Goal: Task Accomplishment & Management: Manage account settings

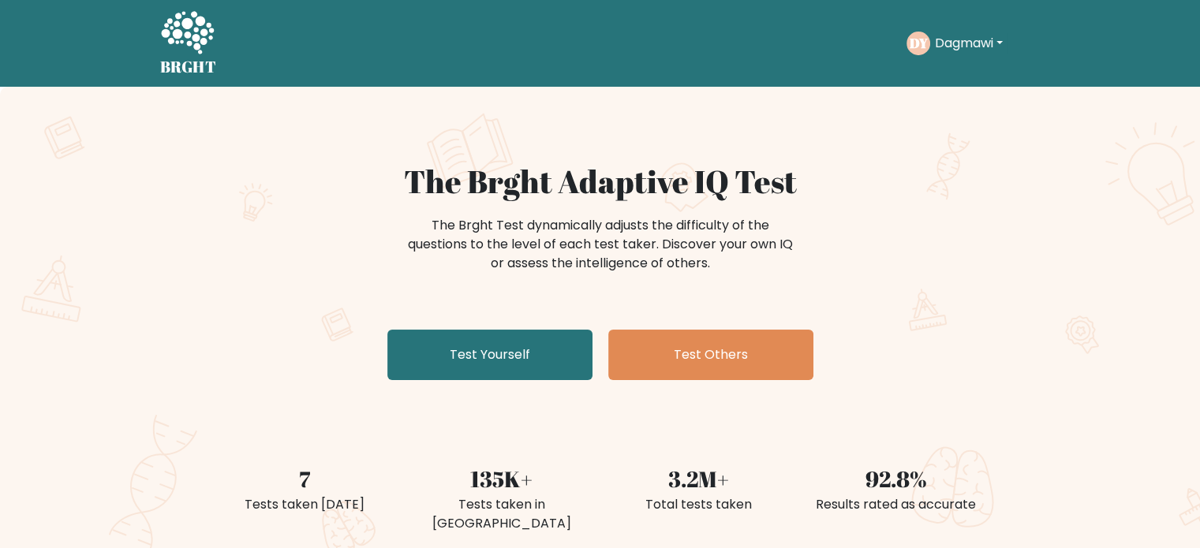
click at [181, 43] on icon at bounding box center [187, 33] width 54 height 47
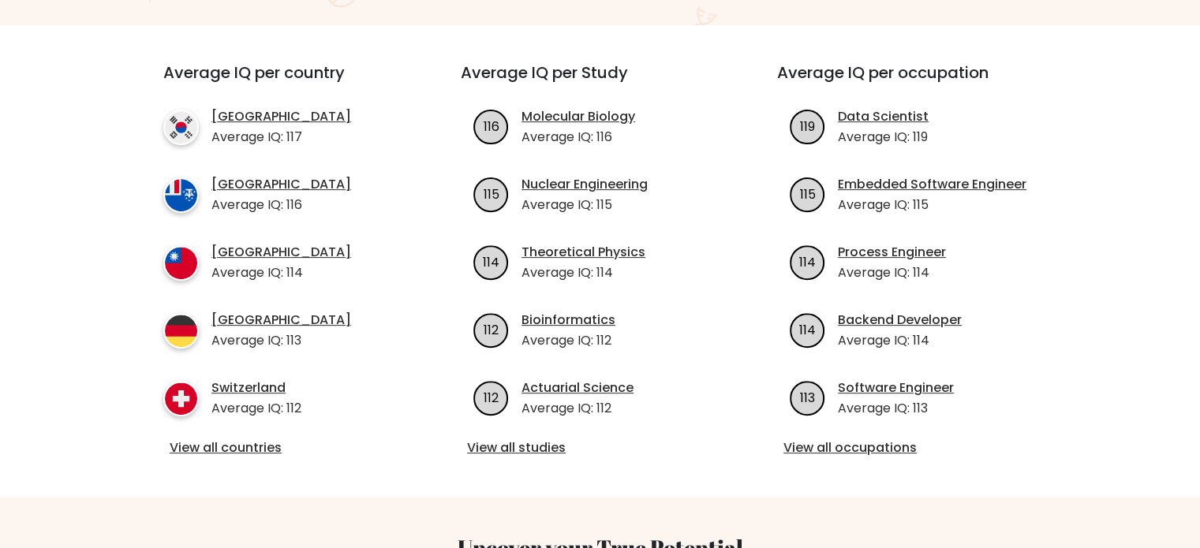
scroll to position [552, 0]
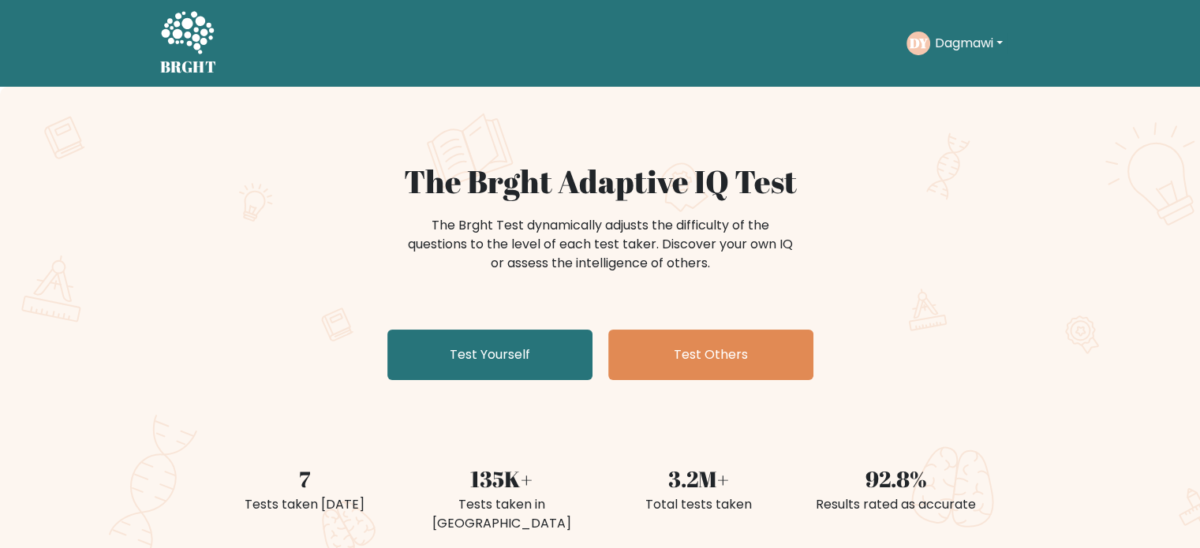
click at [496, 230] on div "The Brght Test dynamically adjusts the difficulty of the questions to the level…" at bounding box center [600, 244] width 395 height 57
click at [474, 252] on div "The Brght Test dynamically adjusts the difficulty of the questions to the level…" at bounding box center [600, 244] width 395 height 57
click at [955, 47] on button "Dagmawi" at bounding box center [968, 43] width 77 height 21
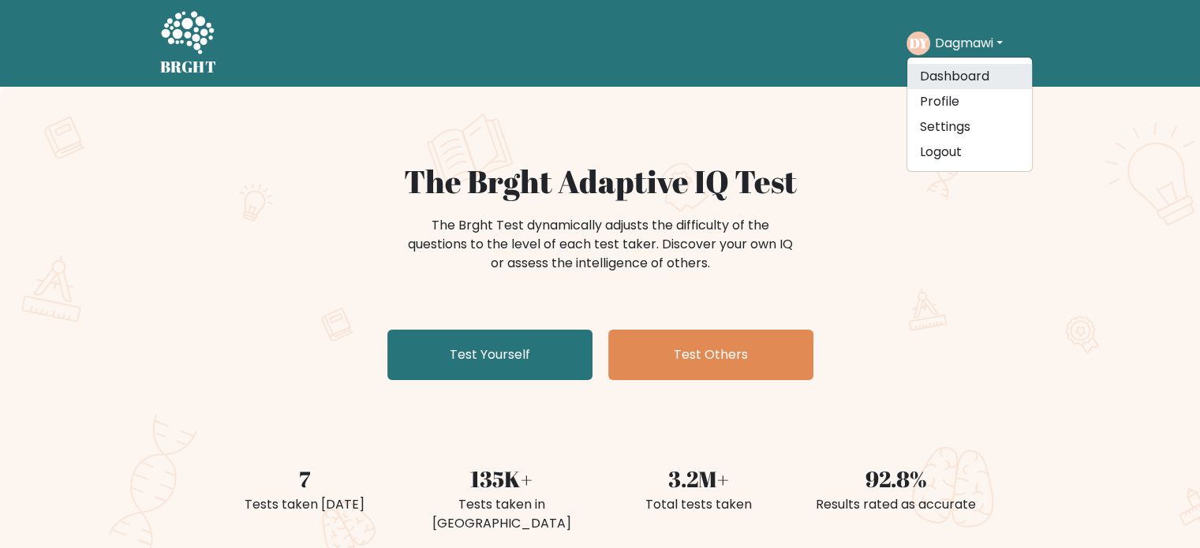
click at [954, 80] on link "Dashboard" at bounding box center [970, 76] width 125 height 25
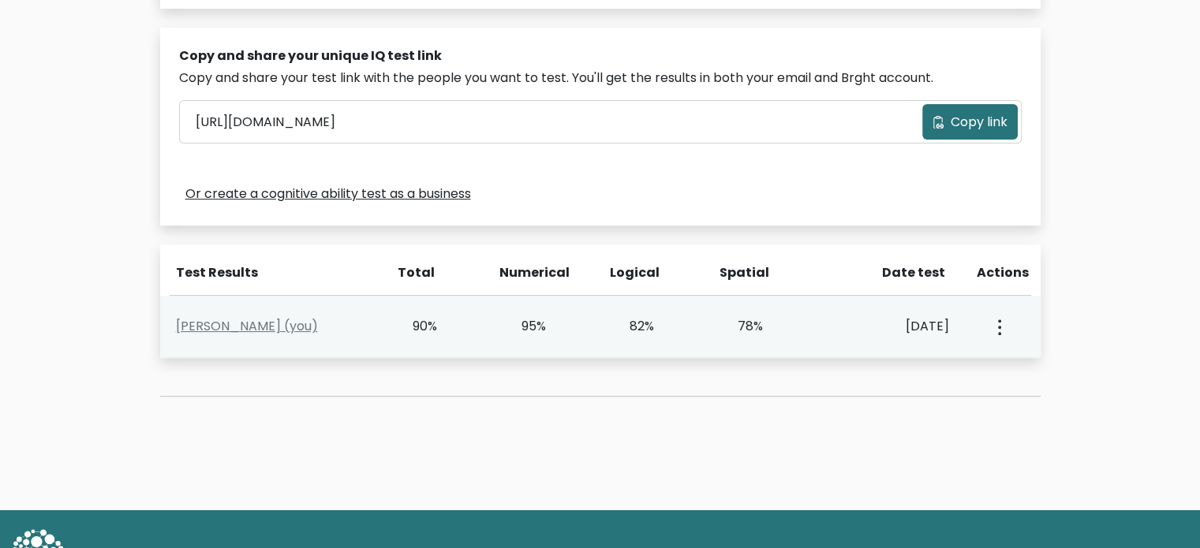
scroll to position [528, 0]
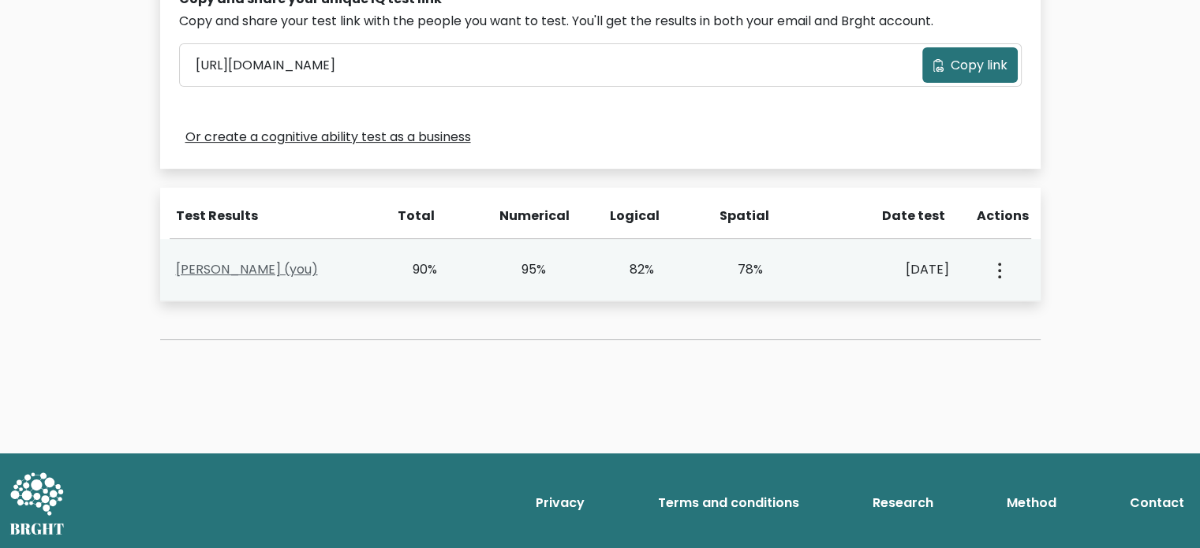
click at [297, 268] on link "Dagmawi Yimam (you)" at bounding box center [247, 269] width 142 height 18
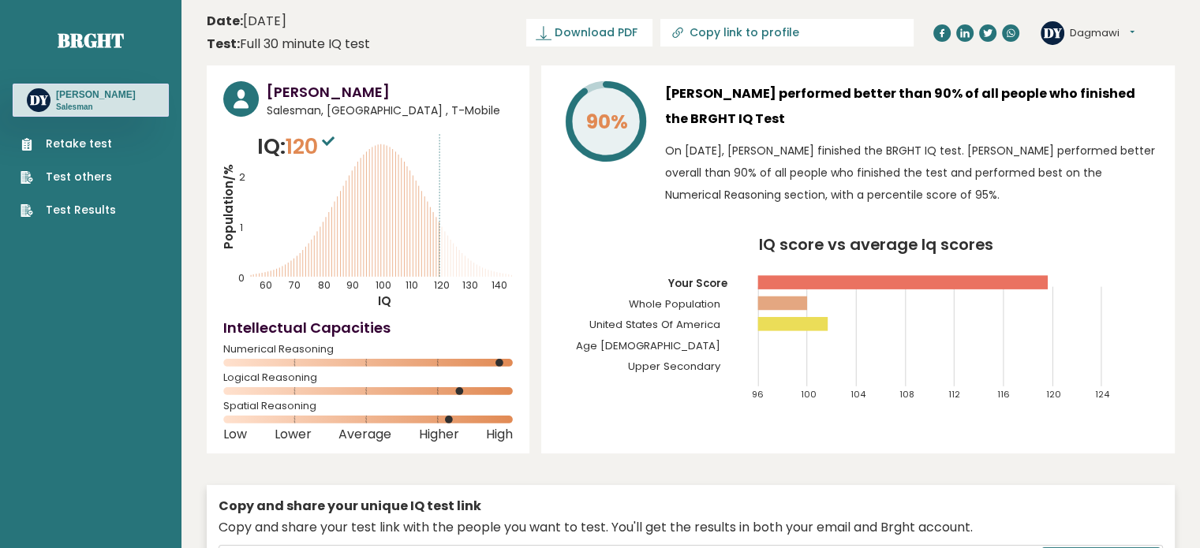
click at [808, 303] on icon "IQ score vs average Iq scores 96 100 104 108 112 116 120 124 Your Score Whole P…" at bounding box center [858, 327] width 601 height 178
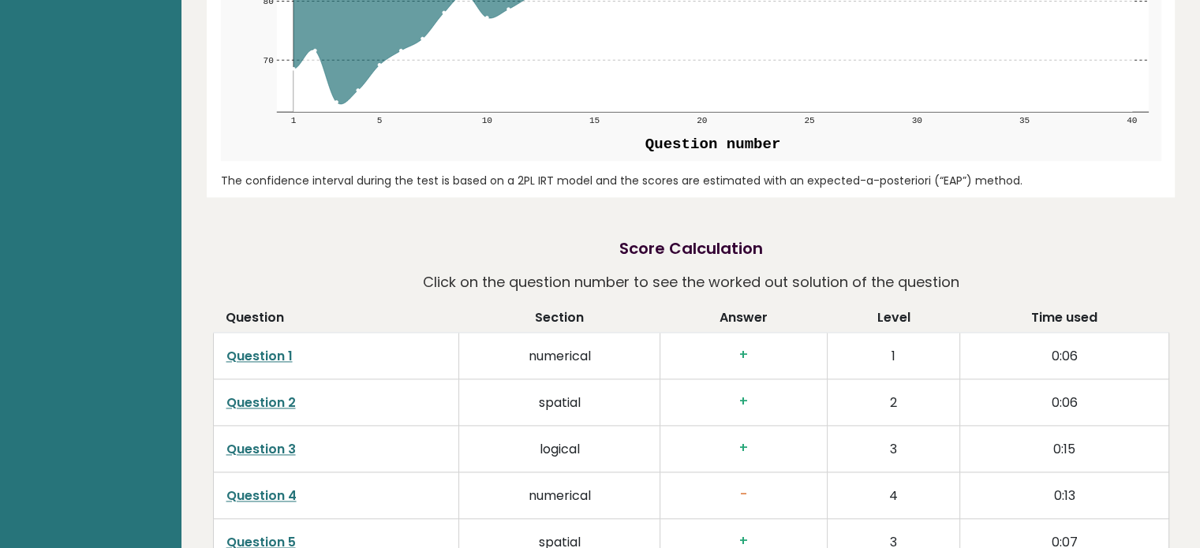
scroll to position [2289, 0]
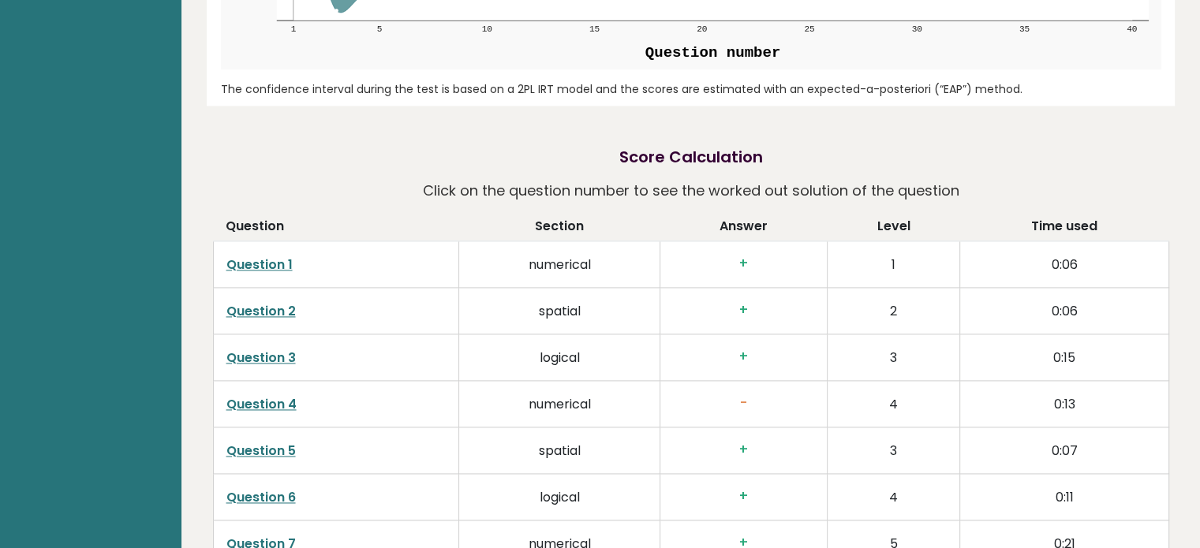
click at [736, 272] on h3 "+" at bounding box center [743, 264] width 141 height 17
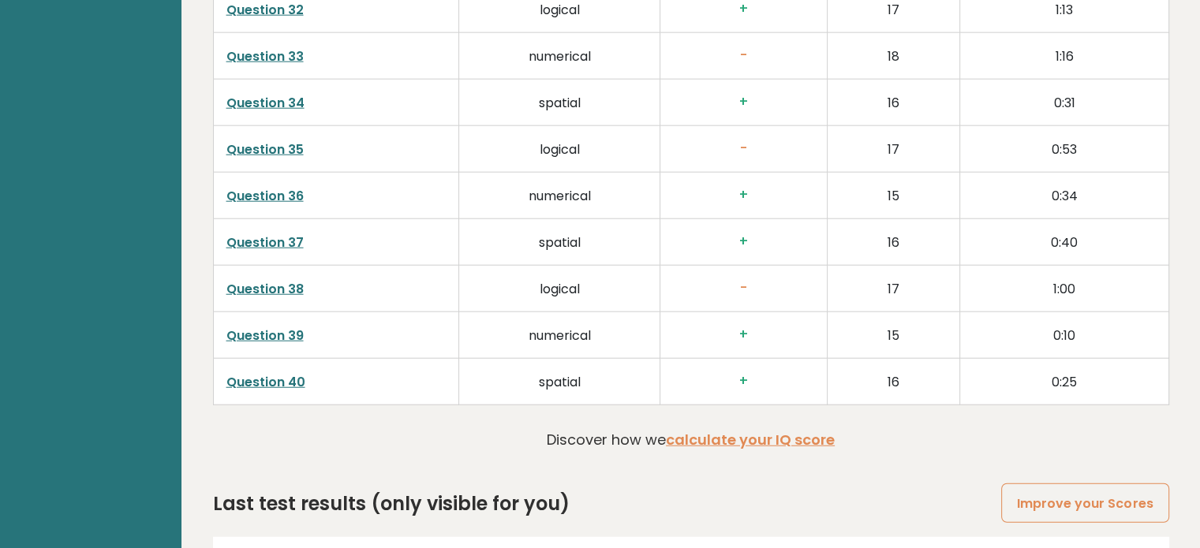
scroll to position [4025, 0]
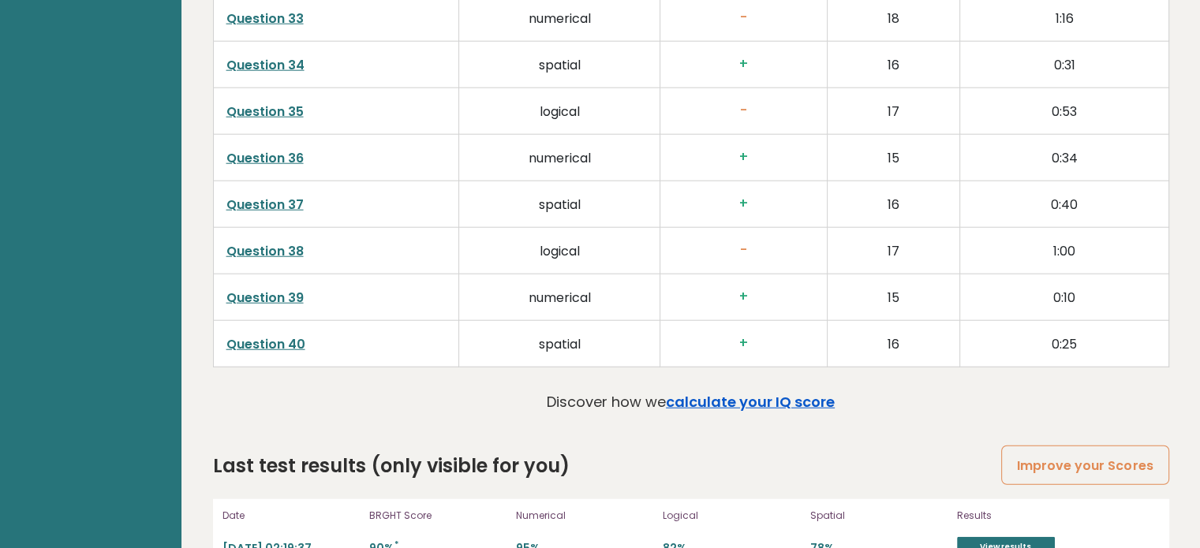
click at [739, 412] on link "calculate your IQ score" at bounding box center [750, 402] width 169 height 20
